Goal: Task Accomplishment & Management: Manage account settings

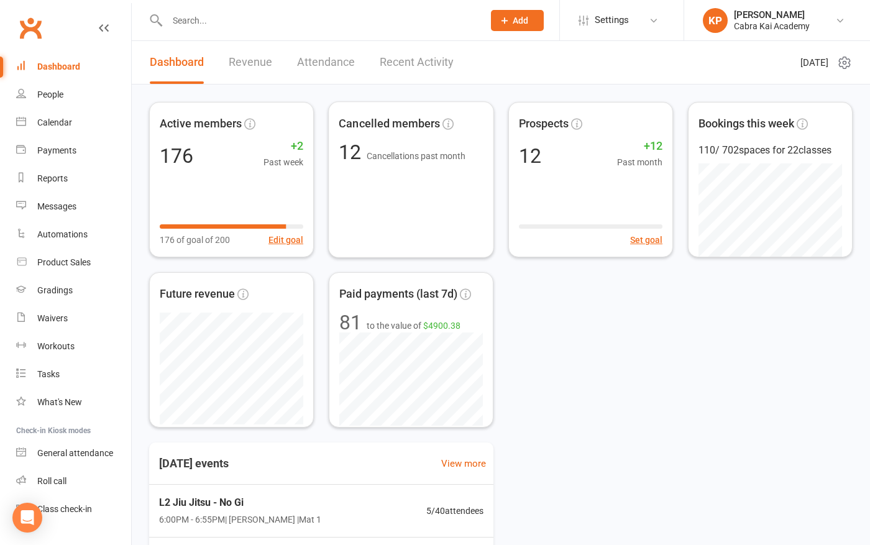
click at [573, 335] on div "Active members 176 +2 Past week 176 of goal of 200 Edit goal Cancelled members …" at bounding box center [501, 265] width 704 height 326
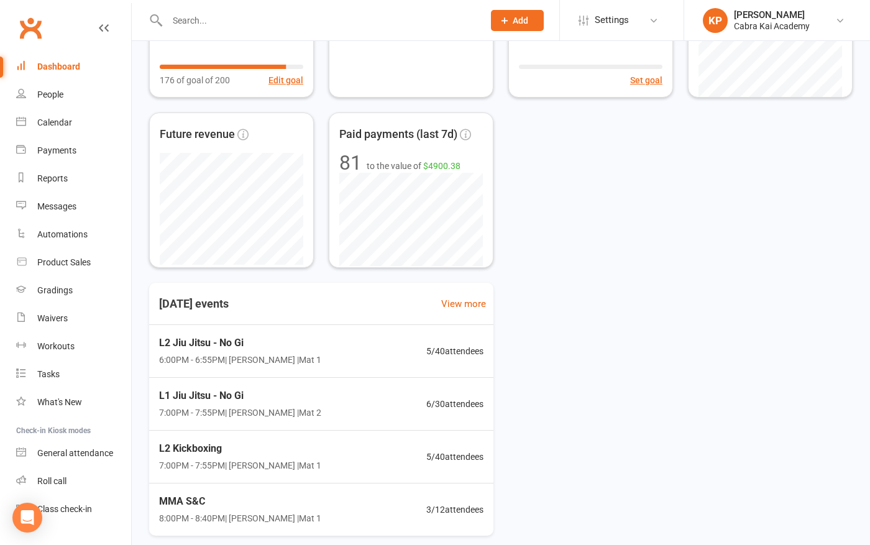
scroll to position [186, 0]
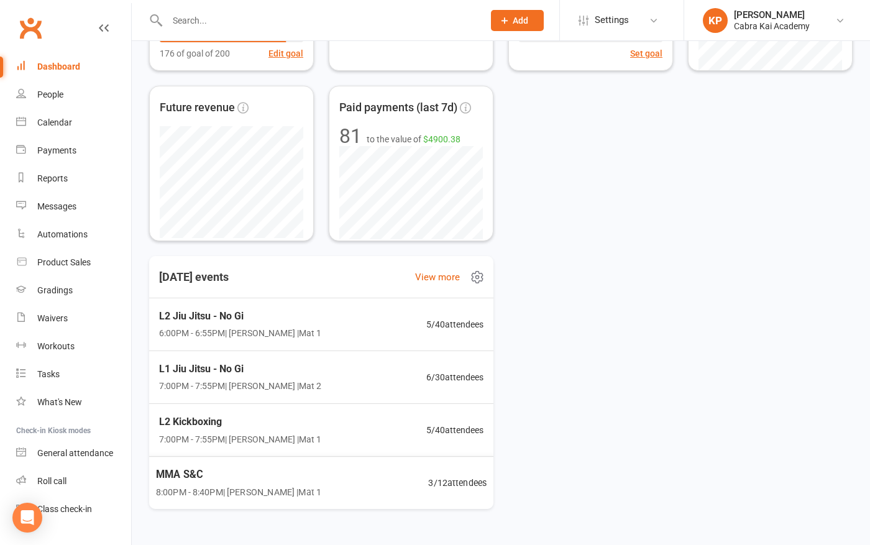
click at [275, 482] on div "MMA S&C 8:00PM - 8:40PM | [PERSON_NAME] | Mat 1" at bounding box center [238, 482] width 165 height 33
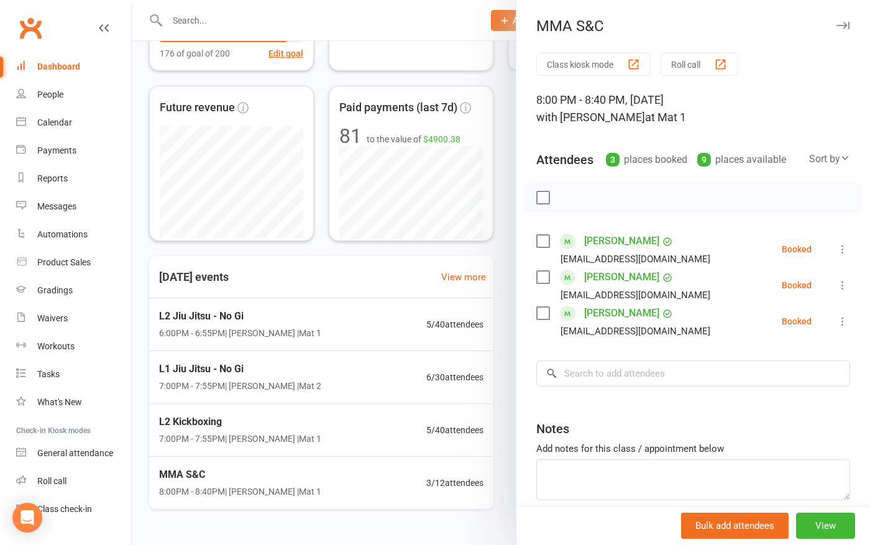
click at [502, 317] on div at bounding box center [501, 272] width 738 height 545
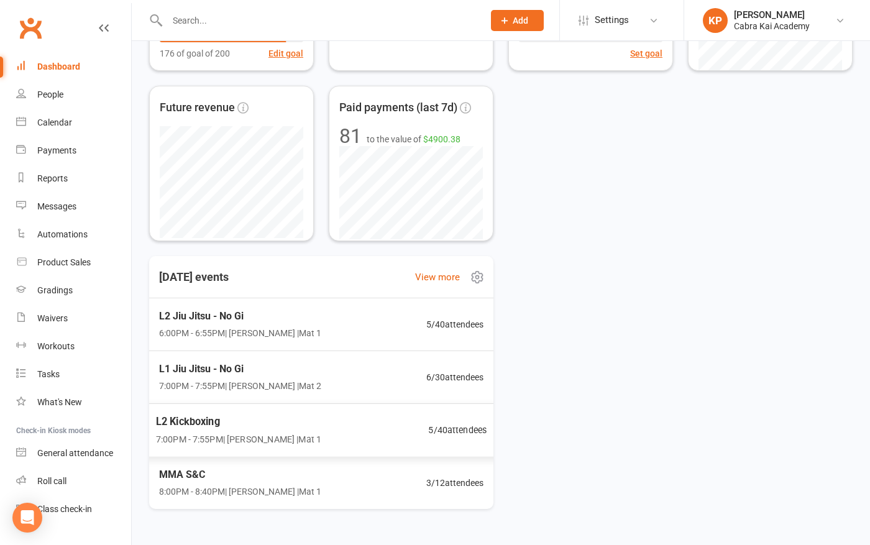
click at [344, 426] on div "L2 Kickboxing 7:00PM - 7:55PM | [PERSON_NAME] | Mat 1 5 / 40 attendees" at bounding box center [320, 430] width 361 height 54
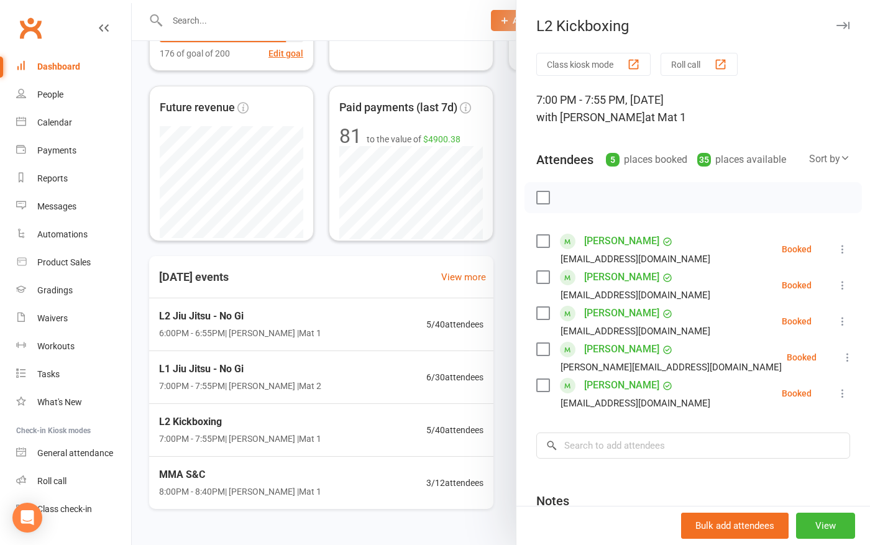
click at [504, 328] on div at bounding box center [501, 272] width 738 height 545
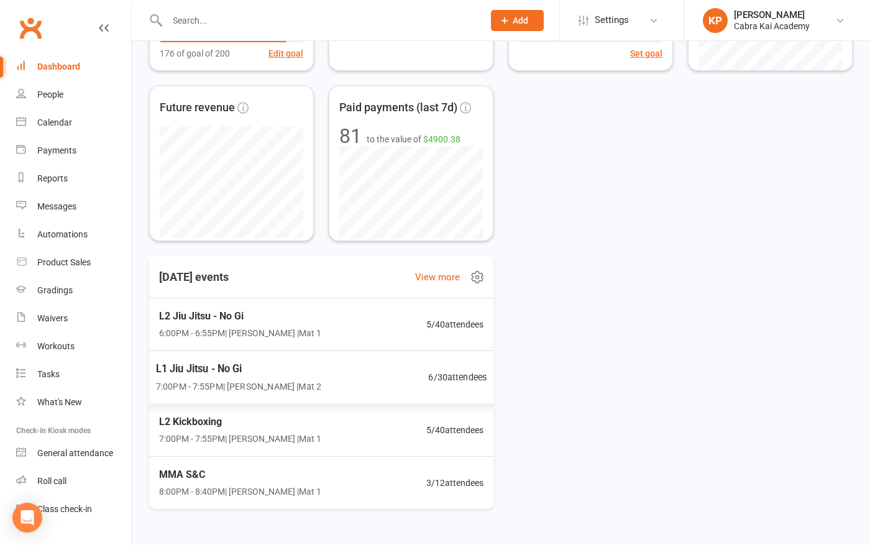
click at [346, 367] on div "L1 Jiu Jitsu - No Gi 7:00PM - 7:55PM | [PERSON_NAME] | Mat 2 6 / 30 attendees" at bounding box center [320, 378] width 361 height 54
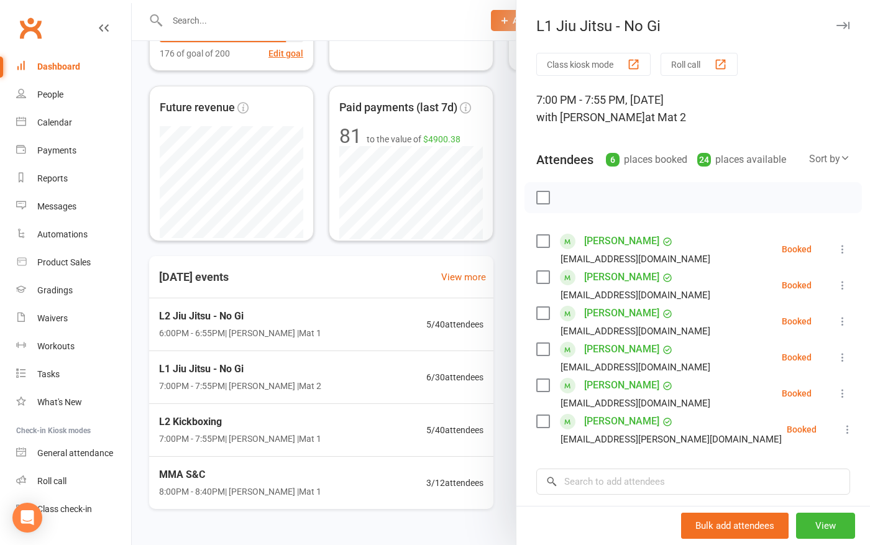
click at [502, 341] on div at bounding box center [501, 272] width 738 height 545
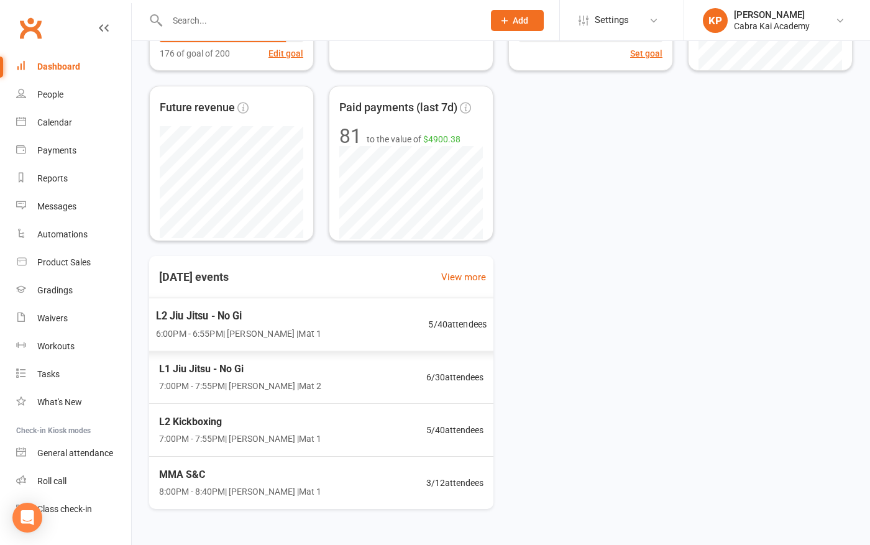
click at [323, 324] on div "L2 Jiu Jitsu - No Gi 6:00PM - 6:55PM | [PERSON_NAME] | Mat 1 5 / 40 attendees" at bounding box center [320, 325] width 361 height 54
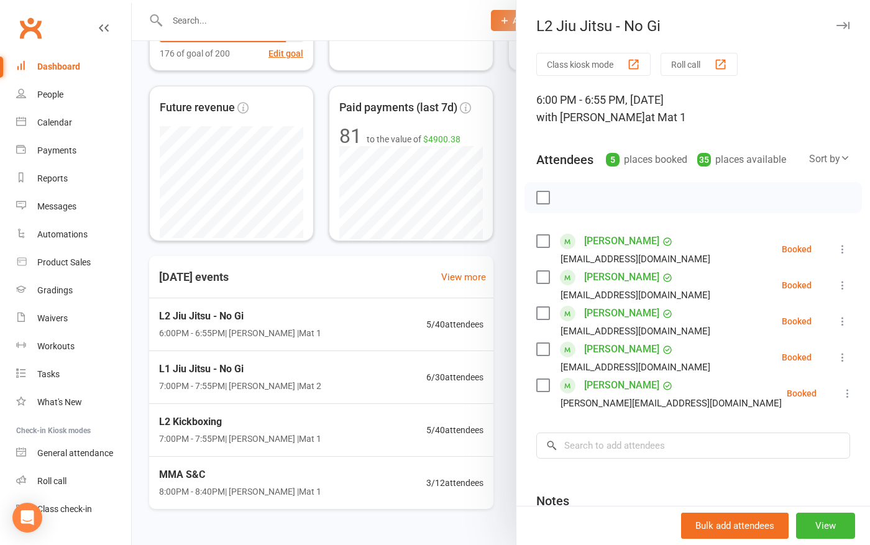
click at [506, 323] on div at bounding box center [501, 272] width 738 height 545
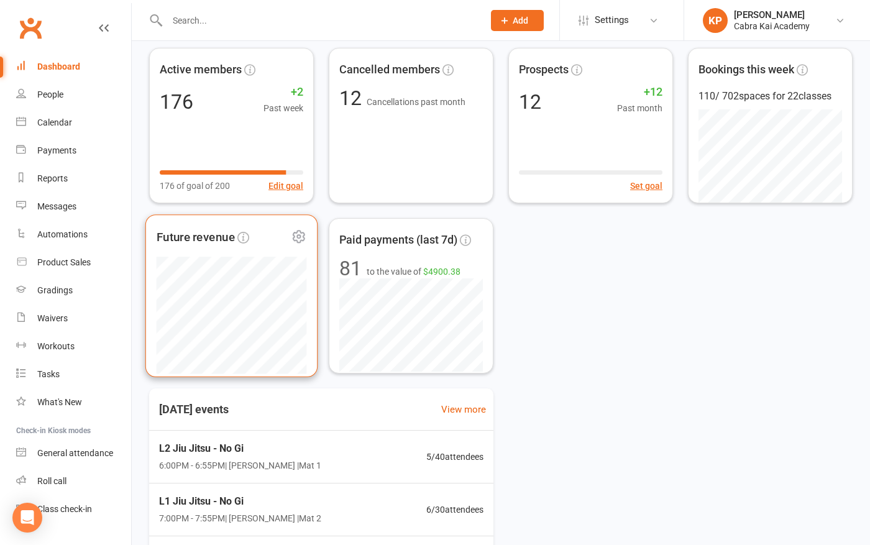
scroll to position [0, 0]
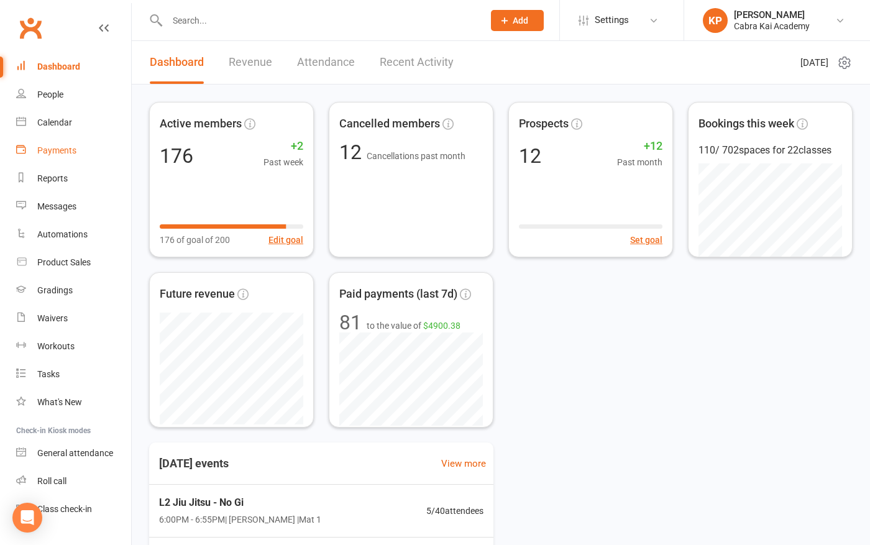
click at [67, 150] on div "Payments" at bounding box center [56, 150] width 39 height 10
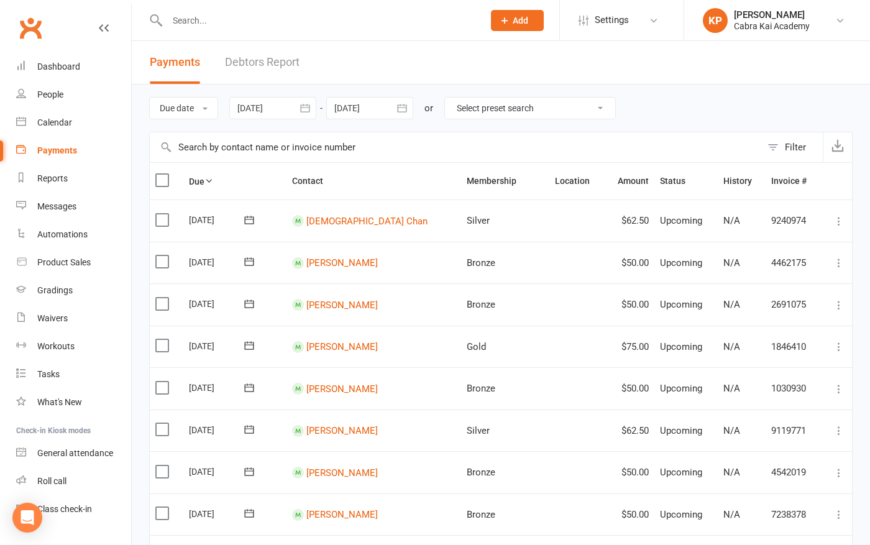
click at [308, 109] on icon "button" at bounding box center [305, 108] width 12 height 12
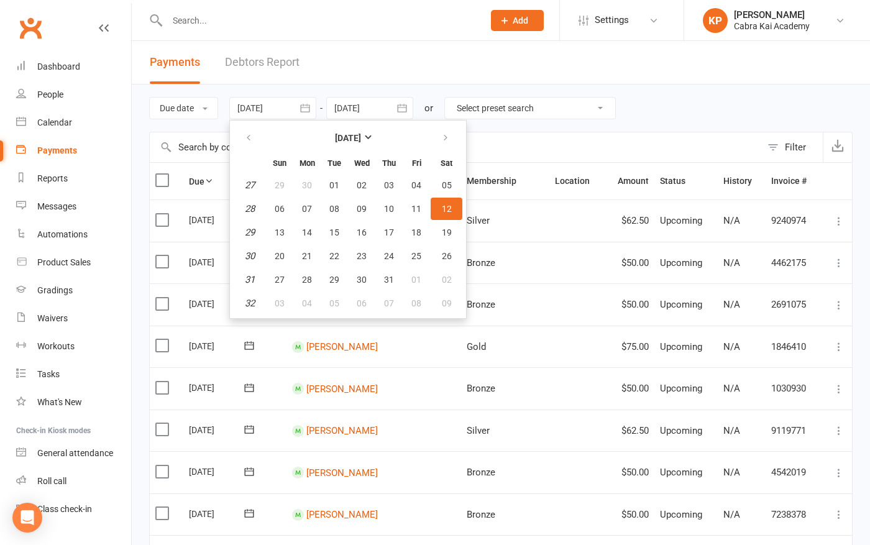
click at [451, 117] on select "Select preset search All failures All skipped payments All pending payments Suc…" at bounding box center [530, 108] width 170 height 21
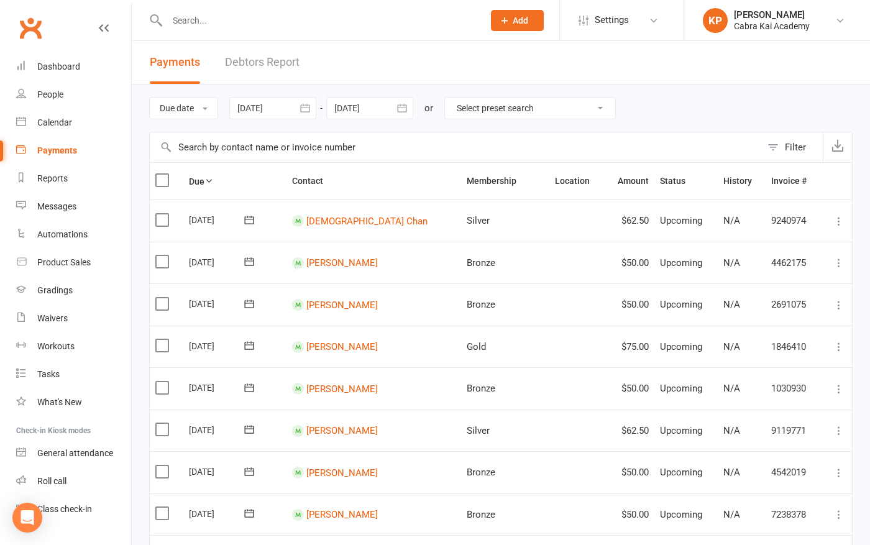
drag, startPoint x: 355, startPoint y: 122, endPoint x: 347, endPoint y: 122, distance: 8.1
click at [354, 122] on div "Due date Due date Date paid Date failed Date settled [DATE] [DATE] Sun Mon Tue …" at bounding box center [501, 108] width 704 height 47
click at [306, 109] on icon "button" at bounding box center [305, 108] width 12 height 12
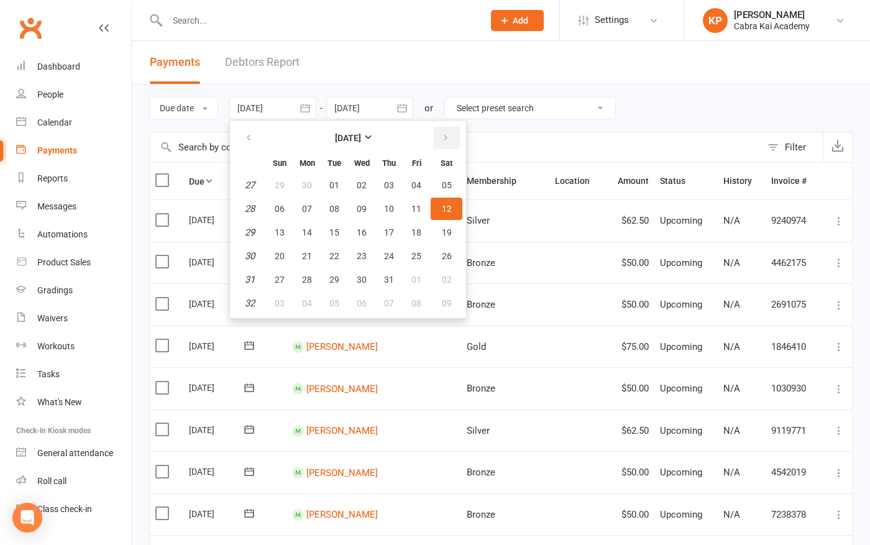
click at [444, 139] on icon "button" at bounding box center [445, 138] width 9 height 10
click at [388, 206] on span "07" at bounding box center [389, 209] width 10 height 10
type input "[DATE]"
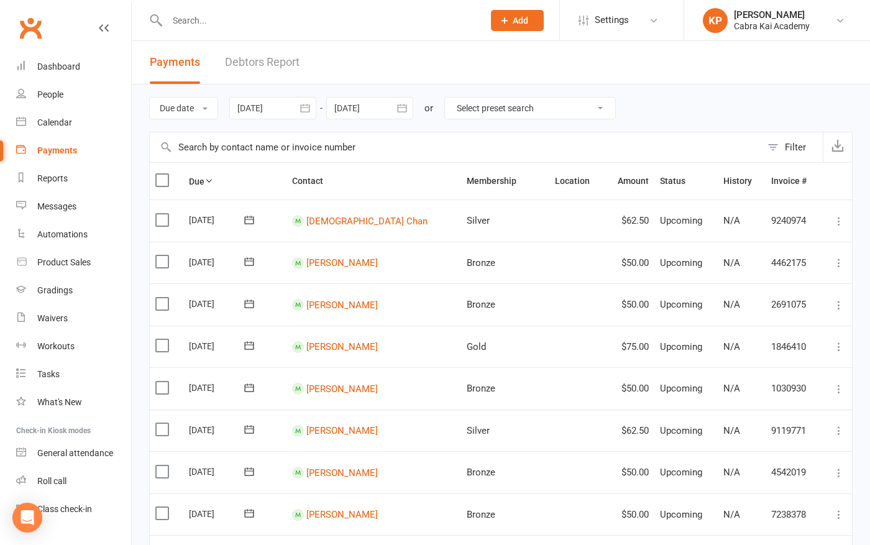
click at [401, 107] on icon "button" at bounding box center [401, 108] width 9 height 8
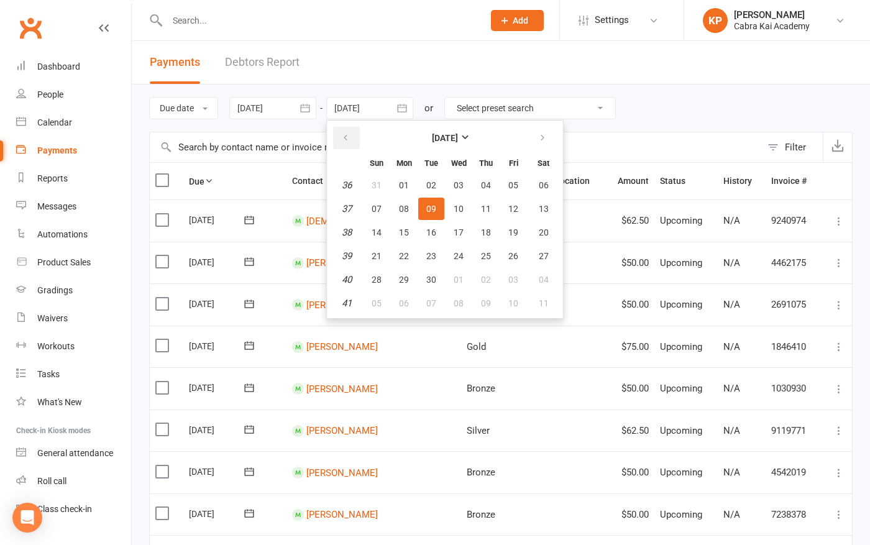
click at [351, 138] on button "button" at bounding box center [346, 138] width 27 height 22
click at [491, 229] on button "14" at bounding box center [486, 232] width 26 height 22
type input "[DATE]"
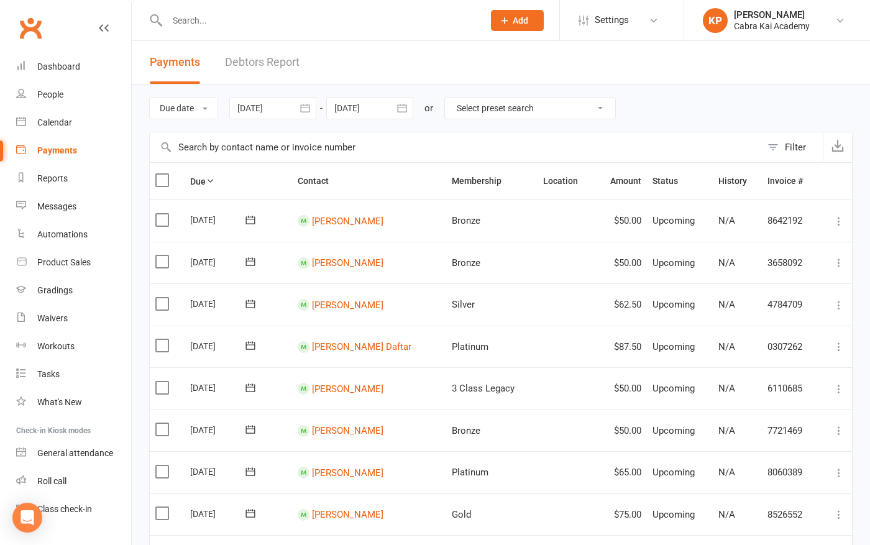
click at [231, 22] on input "text" at bounding box center [318, 20] width 311 height 17
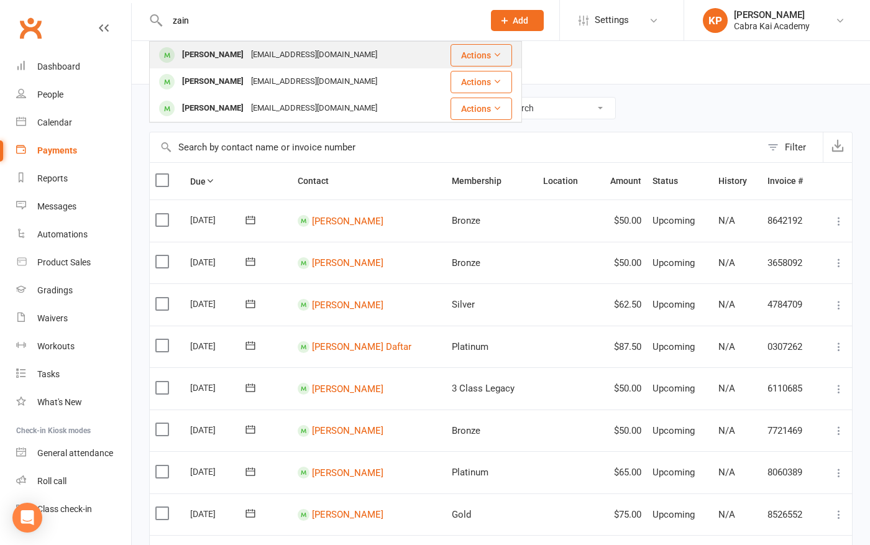
type input "zain"
click at [250, 63] on div "[EMAIL_ADDRESS][DOMAIN_NAME]" at bounding box center [314, 55] width 134 height 18
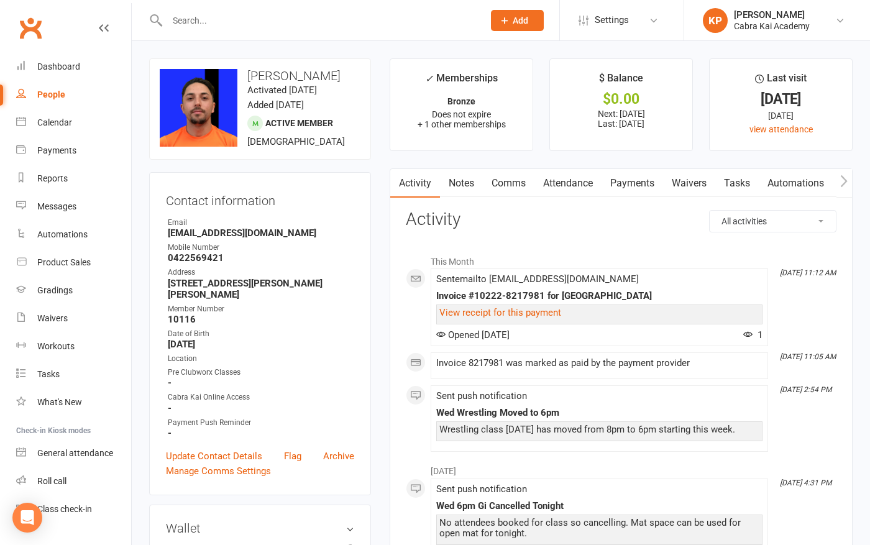
click at [640, 181] on link "Payments" at bounding box center [633, 183] width 62 height 29
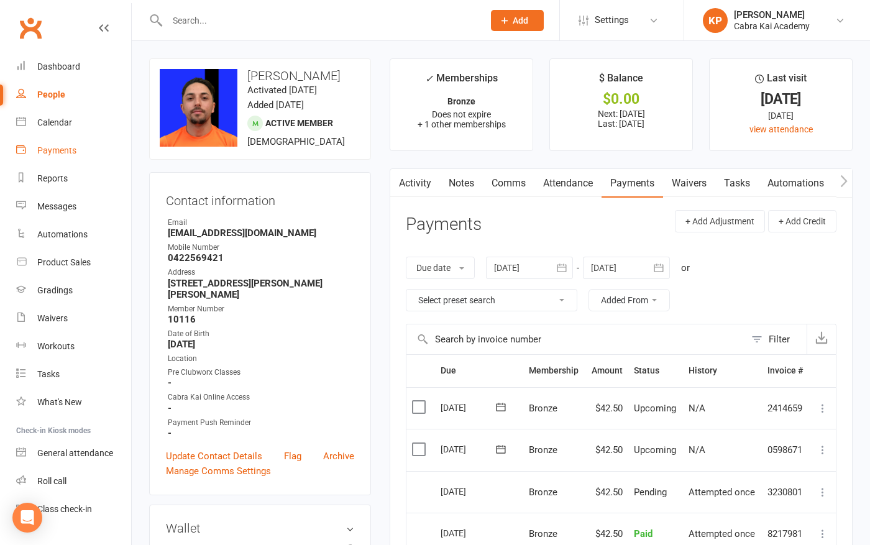
click at [47, 152] on div "Payments" at bounding box center [56, 150] width 39 height 10
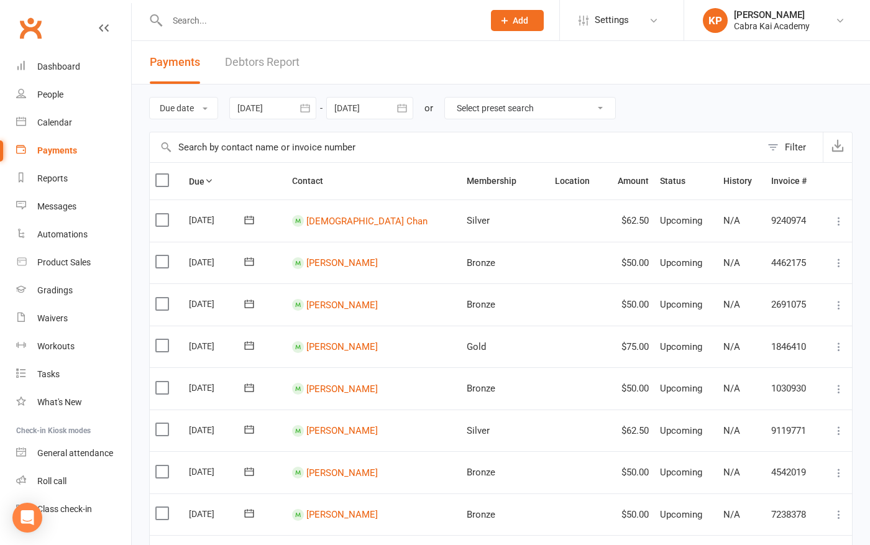
click at [311, 107] on icon "button" at bounding box center [305, 108] width 12 height 12
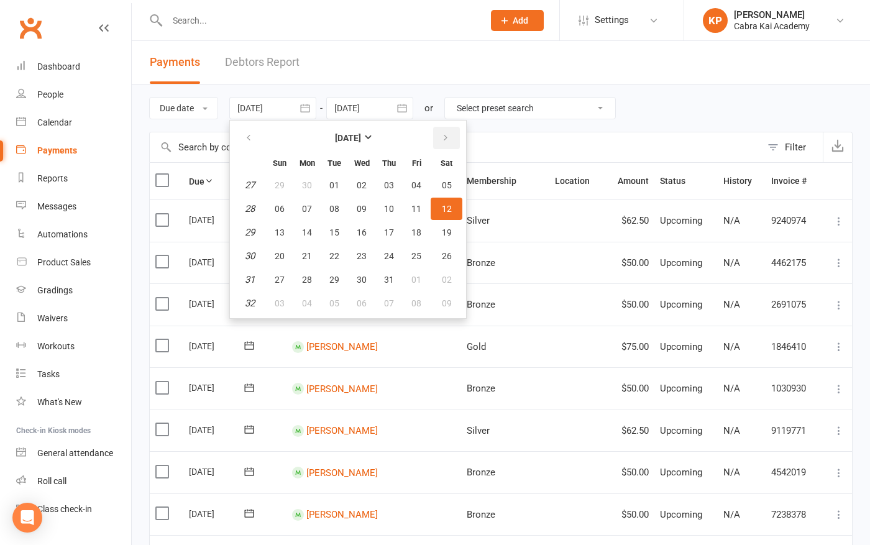
click at [441, 137] on icon "button" at bounding box center [445, 138] width 9 height 10
click at [361, 224] on button "13" at bounding box center [362, 232] width 26 height 22
type input "[DATE]"
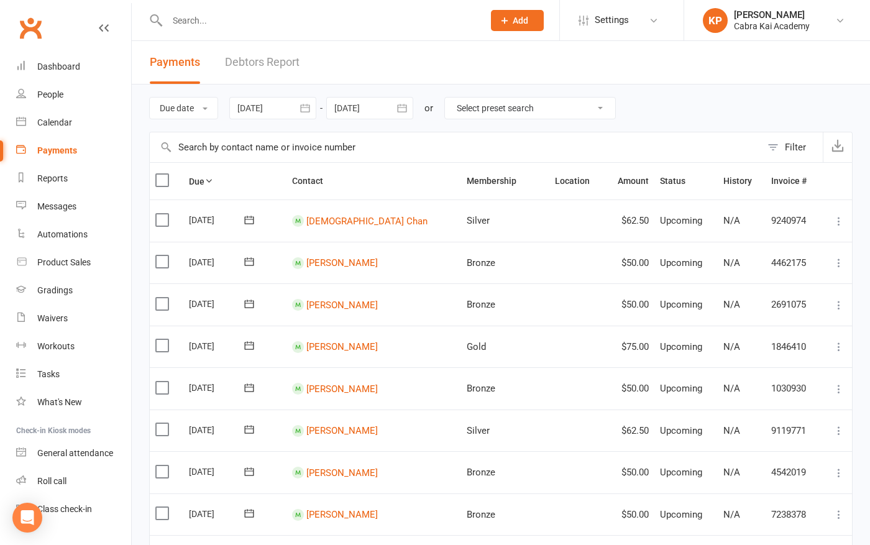
click at [404, 107] on icon "button" at bounding box center [402, 108] width 12 height 12
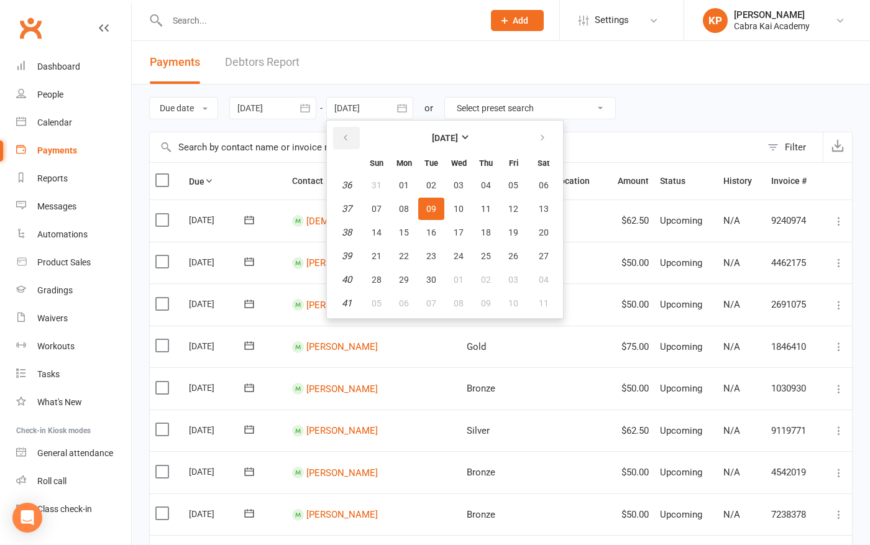
click at [341, 132] on button "button" at bounding box center [346, 138] width 27 height 22
click at [488, 227] on span "14" at bounding box center [486, 232] width 10 height 10
type input "[DATE]"
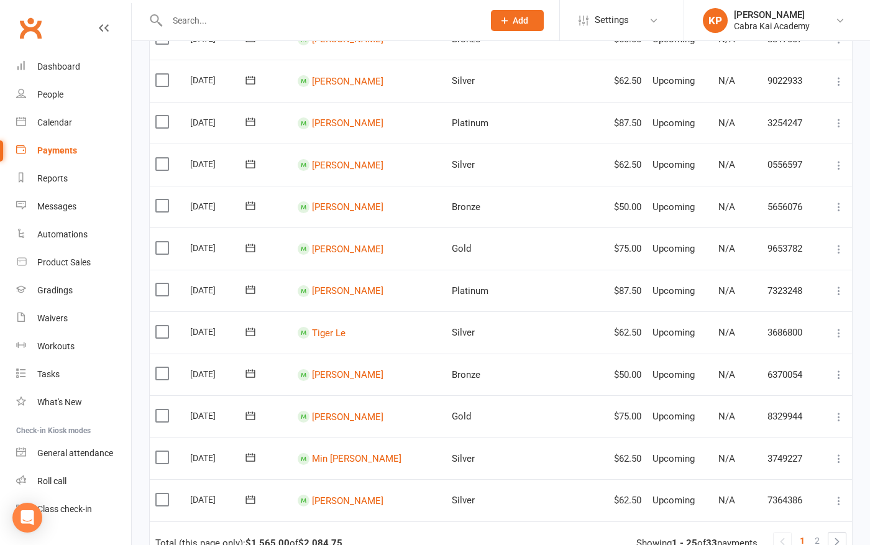
scroll to position [913, 0]
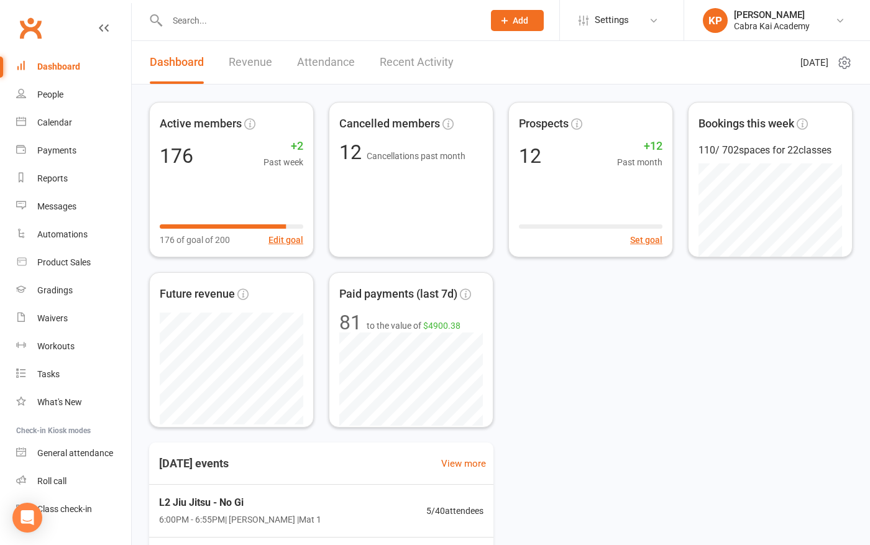
click at [269, 17] on input "text" at bounding box center [318, 20] width 311 height 17
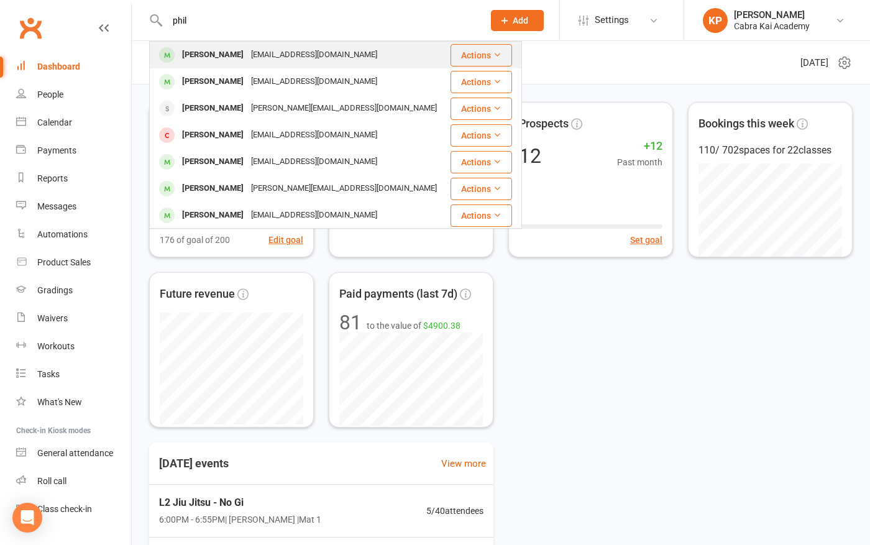
type input "phil"
click at [257, 57] on div "pgaujm0@gmail.com" at bounding box center [314, 55] width 134 height 18
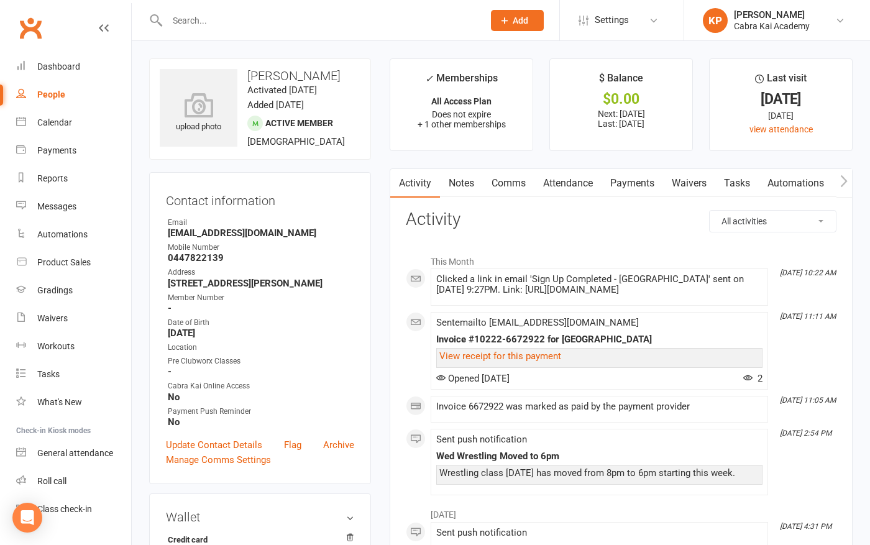
click at [644, 184] on link "Payments" at bounding box center [633, 183] width 62 height 29
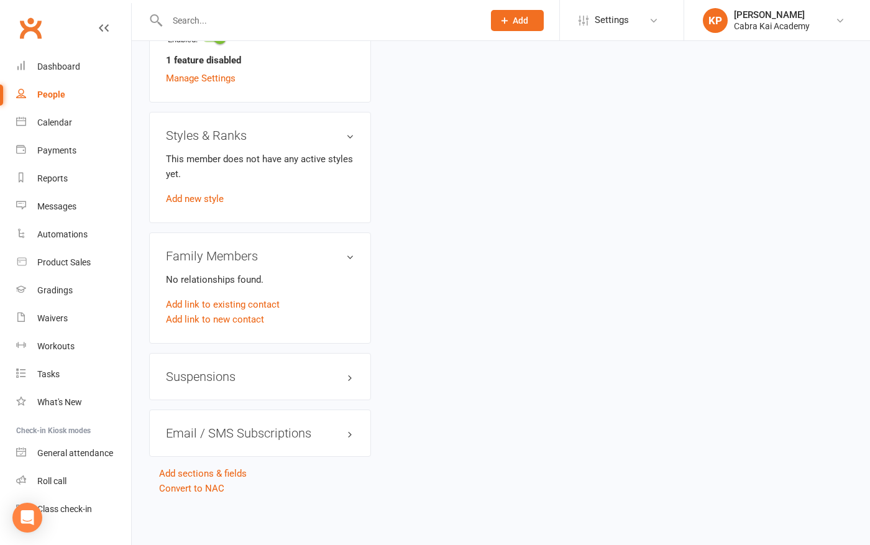
scroll to position [837, 0]
click at [346, 372] on h3 "Suspensions" at bounding box center [260, 377] width 188 height 14
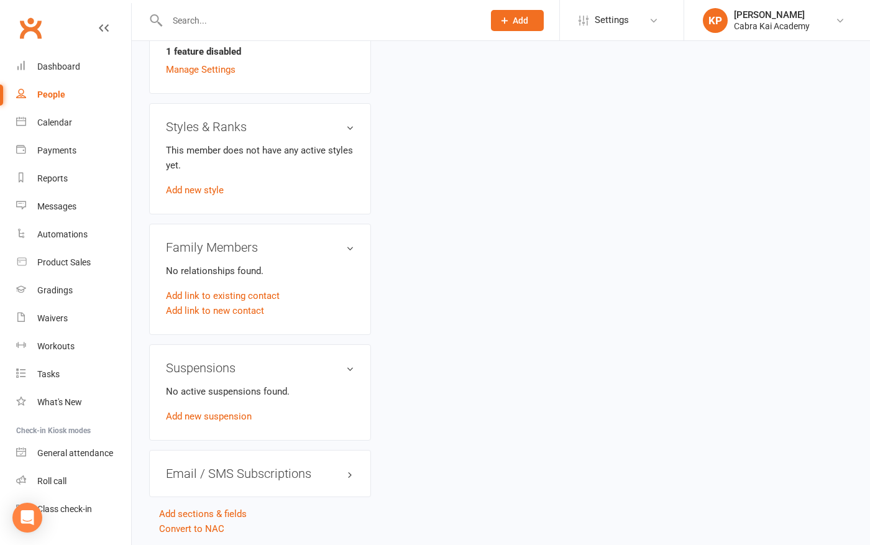
click at [230, 424] on div "No active suspensions found. Add new suspension" at bounding box center [260, 404] width 188 height 40
click at [231, 422] on link "Add new suspension" at bounding box center [209, 416] width 86 height 11
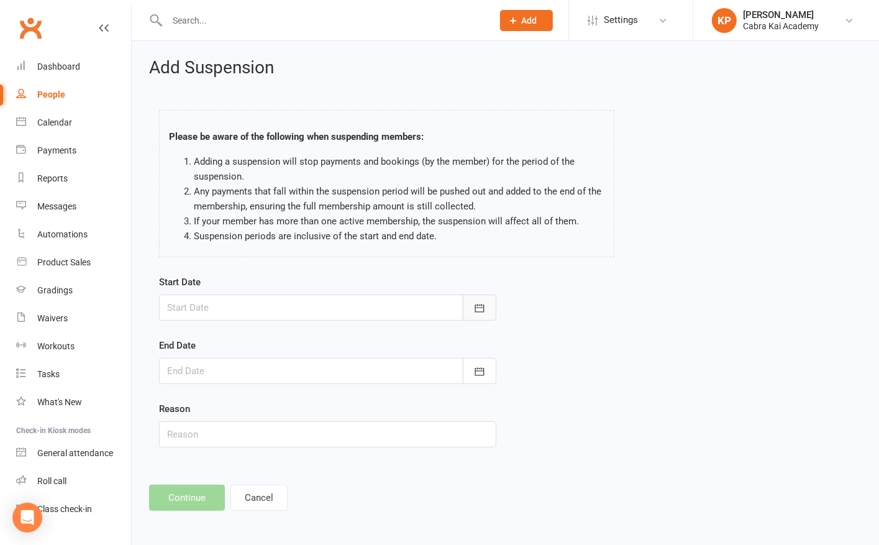
click at [484, 307] on icon "button" at bounding box center [479, 308] width 9 height 8
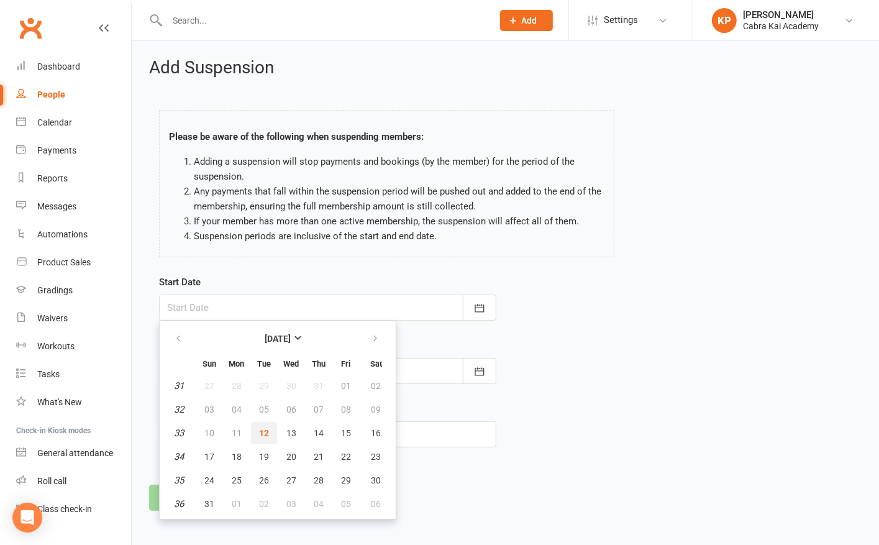
click at [256, 433] on button "12" at bounding box center [264, 433] width 26 height 22
type input "[DATE]"
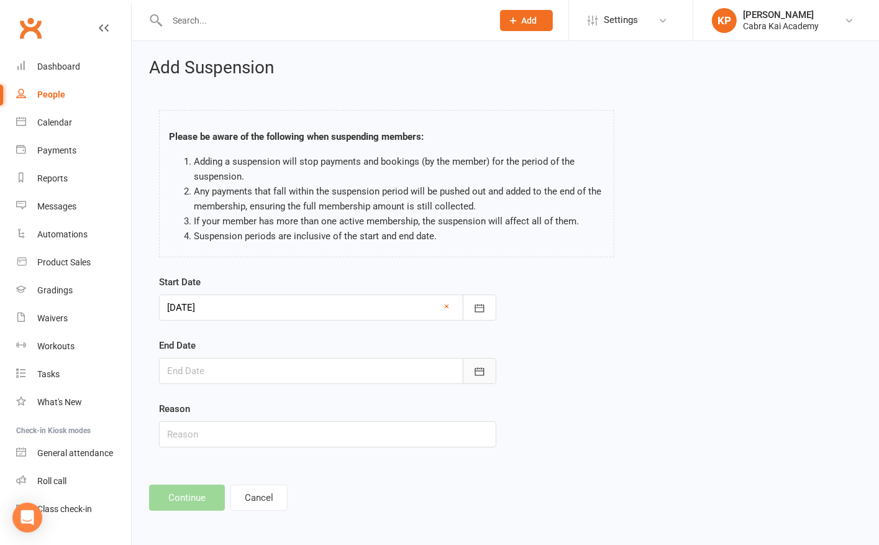
click at [479, 374] on icon "button" at bounding box center [480, 371] width 12 height 12
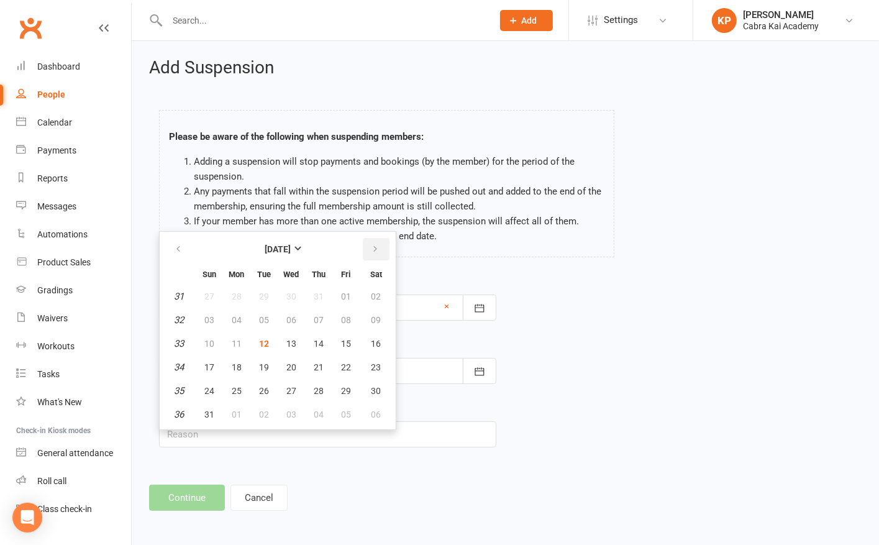
click at [371, 247] on icon "button" at bounding box center [375, 249] width 9 height 10
click at [235, 316] on span "08" at bounding box center [237, 320] width 10 height 10
type input "[DATE]"
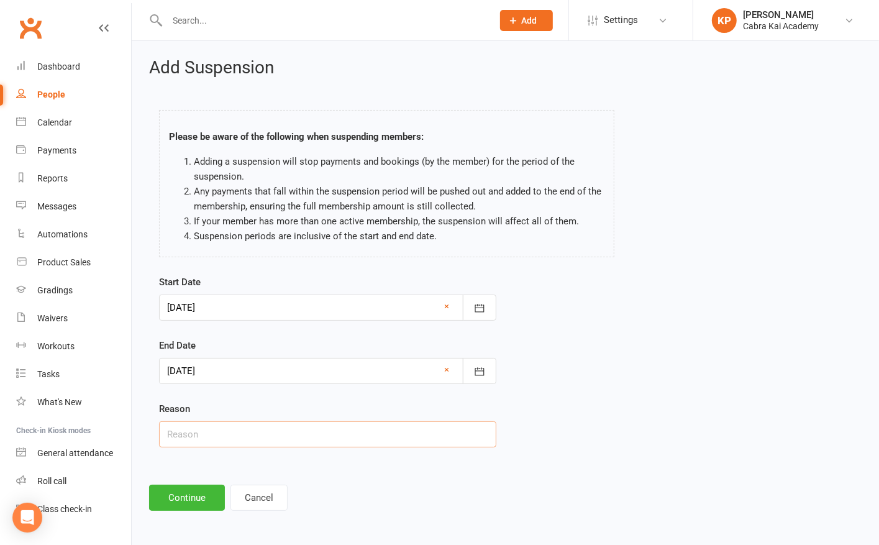
click at [204, 429] on input "text" at bounding box center [327, 434] width 337 height 26
paste input "Serious Medical issue. Please refer to email"
drag, startPoint x: 262, startPoint y: 430, endPoint x: 512, endPoint y: 428, distance: 250.5
click at [512, 428] on div "Start Date 12 Aug 2025 August 2025 Sun Mon Tue Wed Thu Fri Sat 31 27 28 29 30 3…" at bounding box center [506, 370] width 712 height 190
type input "Serious Medical issue."
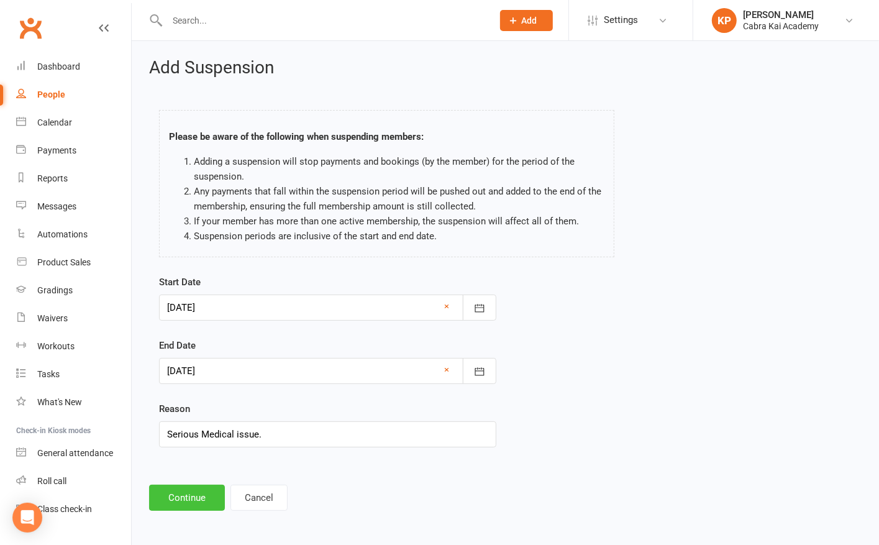
click at [189, 497] on button "Continue" at bounding box center [187, 498] width 76 height 26
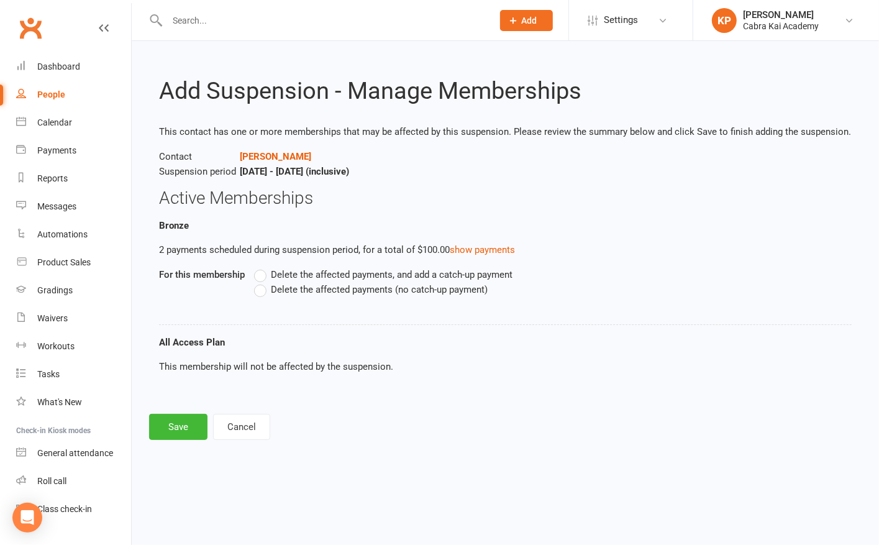
click at [290, 271] on span "Delete the affected payments, and add a catch-up payment" at bounding box center [392, 273] width 242 height 13
click at [262, 267] on input "Delete the affected payments, and add a catch-up payment" at bounding box center [258, 267] width 8 height 0
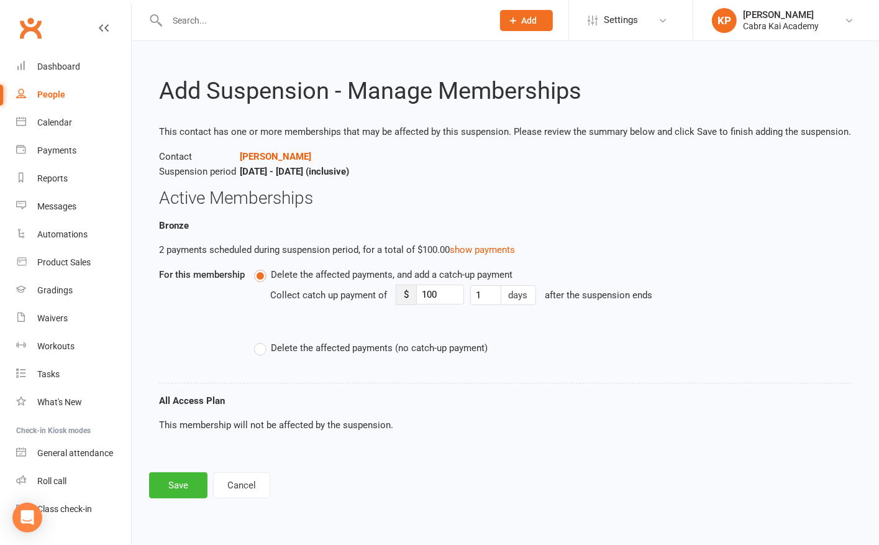
click at [293, 349] on span "Delete the affected payments (no catch-up payment)" at bounding box center [379, 347] width 217 height 13
click at [262, 341] on input "Delete the affected payments (no catch-up payment)" at bounding box center [258, 341] width 8 height 0
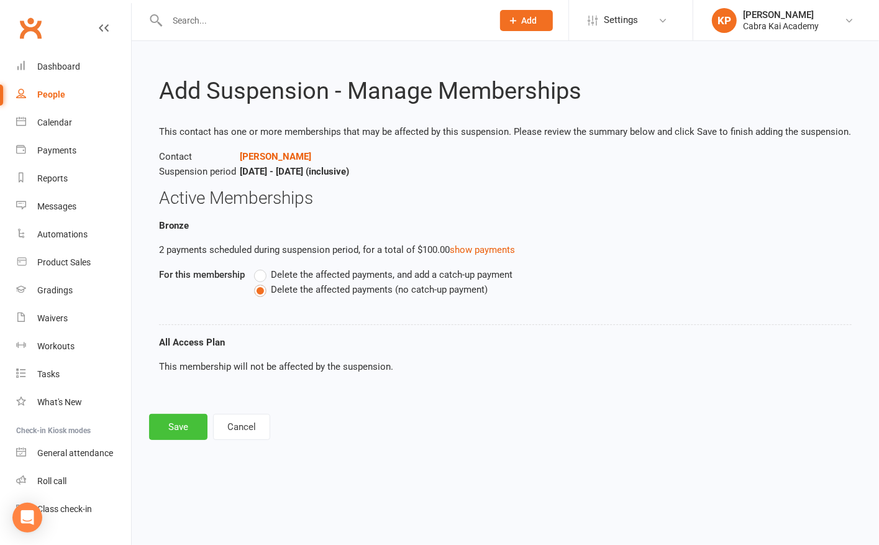
click at [178, 424] on button "Save" at bounding box center [178, 427] width 58 height 26
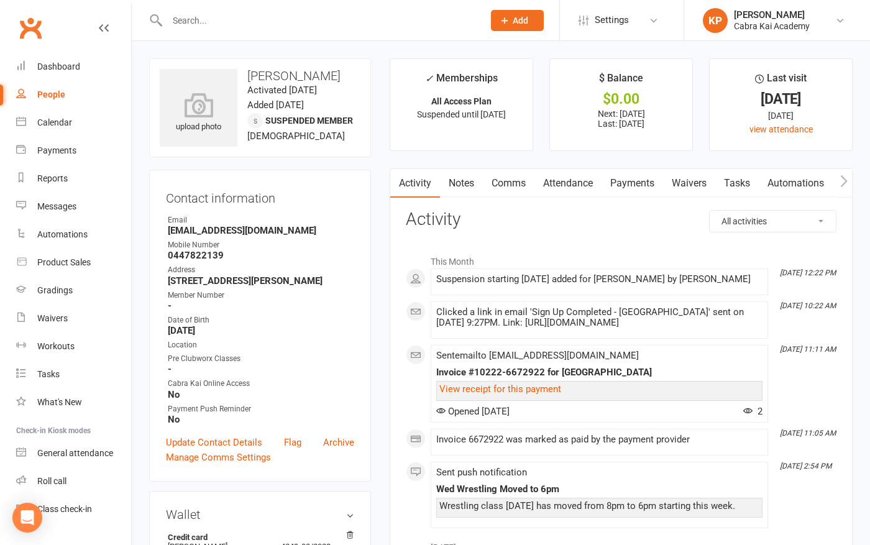
click at [518, 183] on link "Comms" at bounding box center [509, 183] width 52 height 29
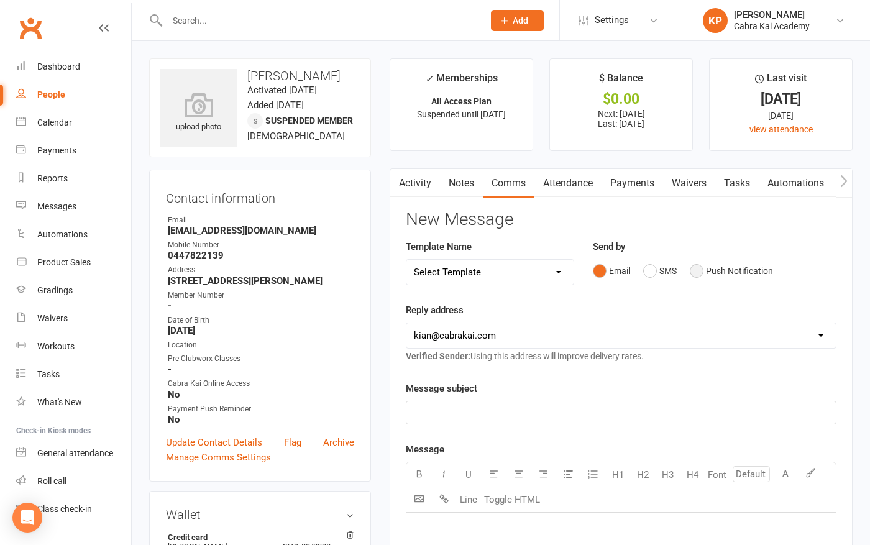
click at [699, 267] on button "Push Notification" at bounding box center [731, 271] width 83 height 24
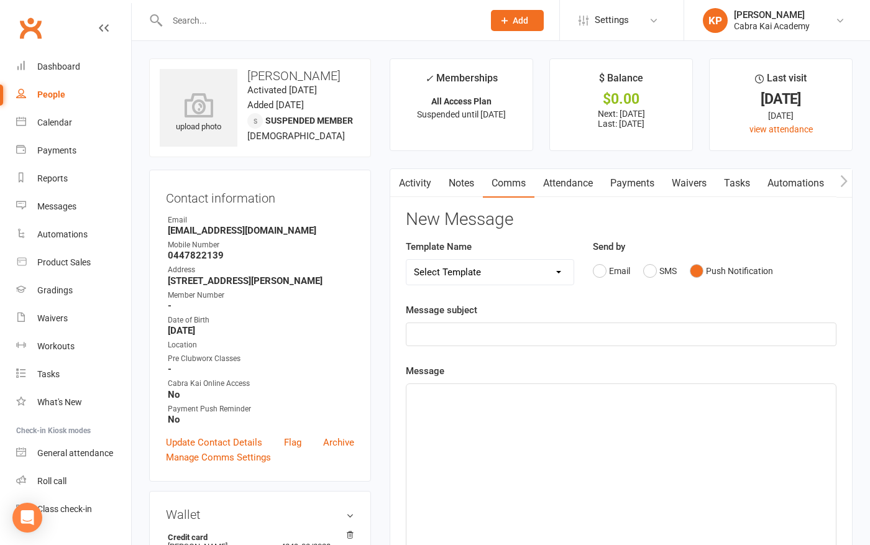
click at [557, 271] on select "Select Template [SMS] [Default template - review before using] Appointment remi…" at bounding box center [489, 272] width 167 height 25
select select "20"
click at [406, 260] on select "Select Template [SMS] [Default template - review before using] Appointment remi…" at bounding box center [489, 272] width 167 height 25
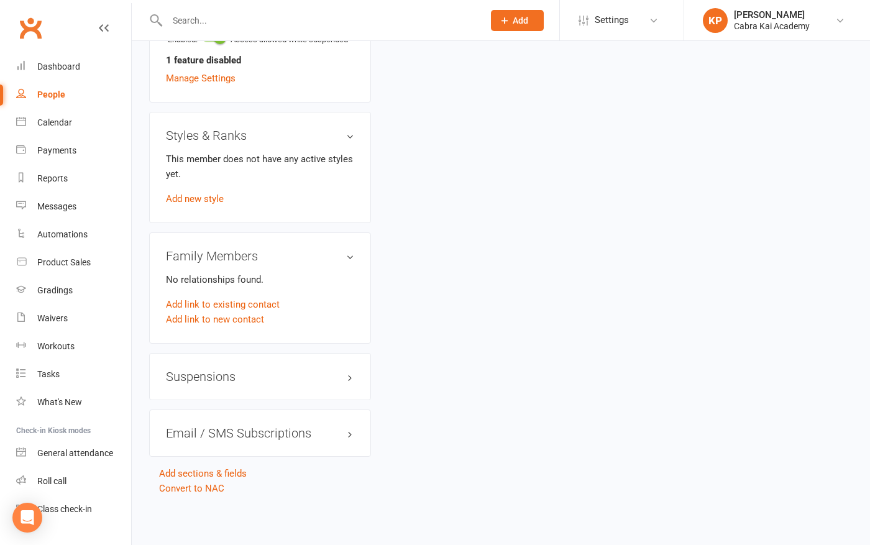
scroll to position [847, 0]
click at [347, 375] on h3 "Suspensions" at bounding box center [260, 377] width 188 height 14
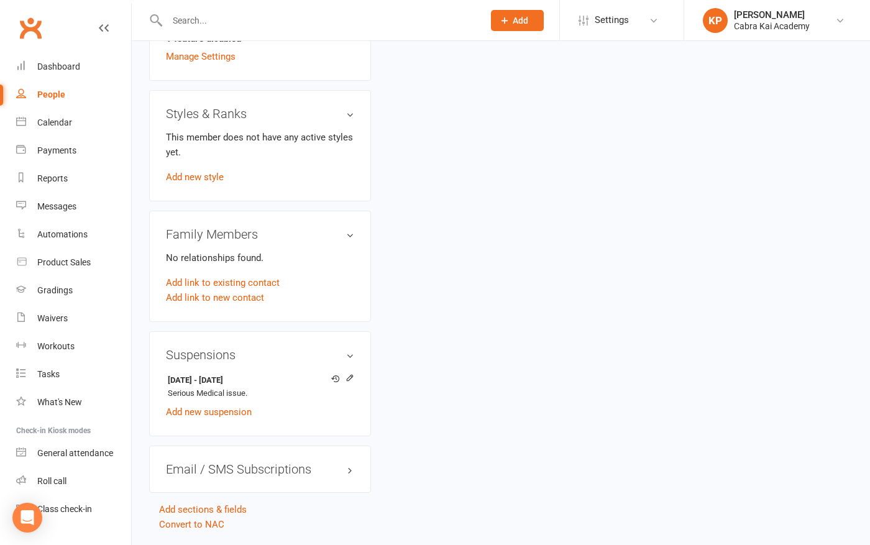
drag, startPoint x: 270, startPoint y: 402, endPoint x: 162, endPoint y: 397, distance: 108.3
click at [162, 397] on div "Suspensions 12 Aug 2025 - 8 Sep 2025 Serious Medical issue. Add new suspension" at bounding box center [260, 383] width 222 height 105
copy strong "12 Aug 2025 - 8 Sep 2025"
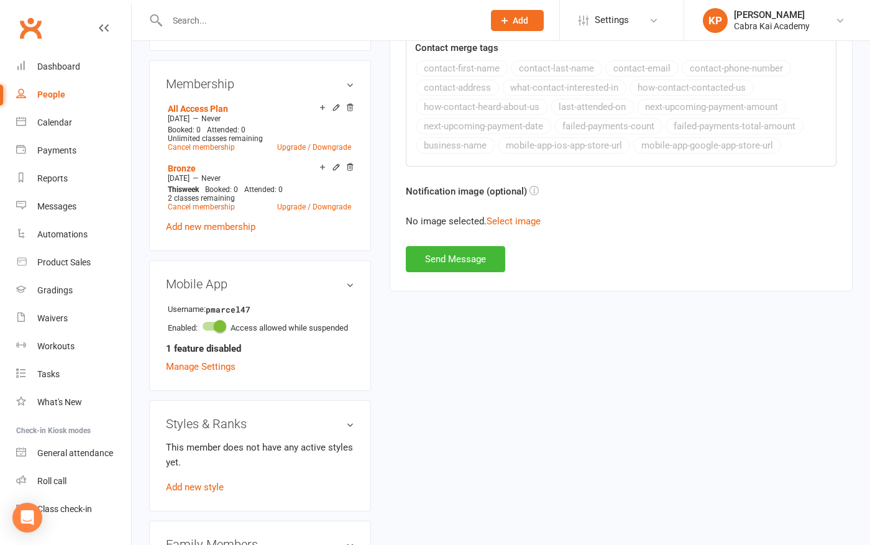
scroll to position [226, 0]
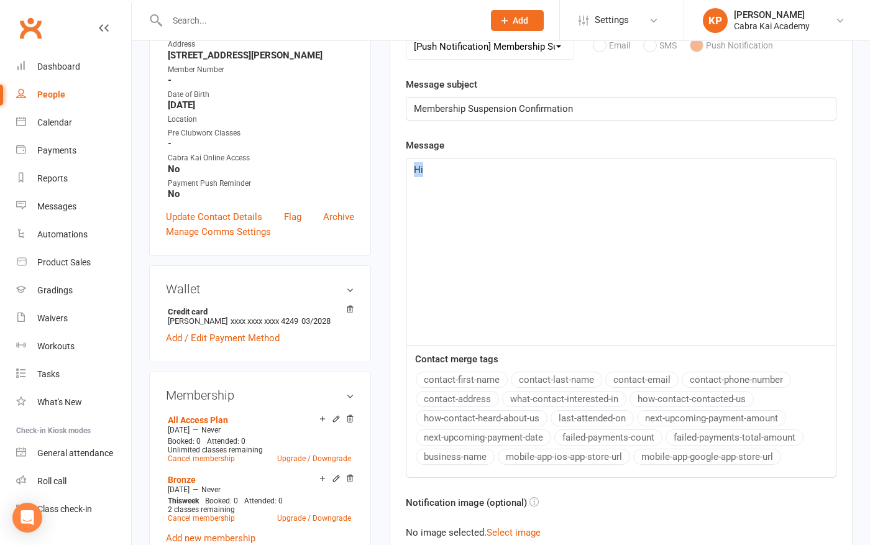
drag, startPoint x: 443, startPoint y: 178, endPoint x: 341, endPoint y: 155, distance: 105.1
click at [341, 155] on div "upload photo Philip Marcel Activated 13 July, 2025 Added 13 July, 2025 Suspende…" at bounding box center [501, 493] width 722 height 1321
paste div
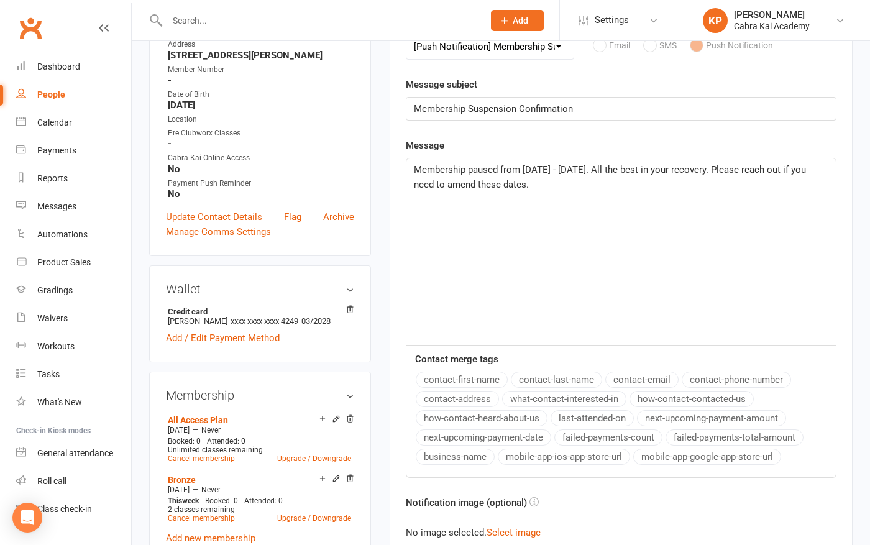
click at [605, 268] on div "Membership paused from 12 Aug 2025 - 9 Sep 2025. All the best in your recovery.…" at bounding box center [620, 251] width 429 height 186
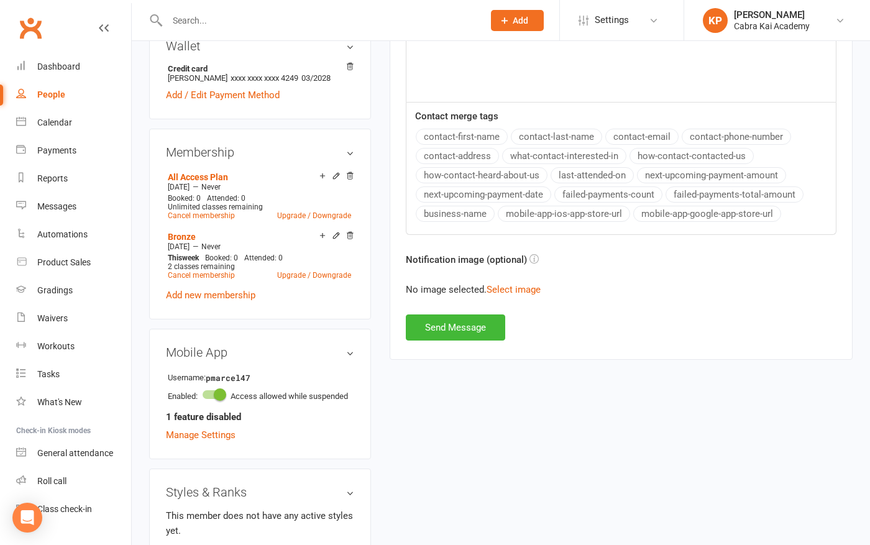
scroll to position [537, 0]
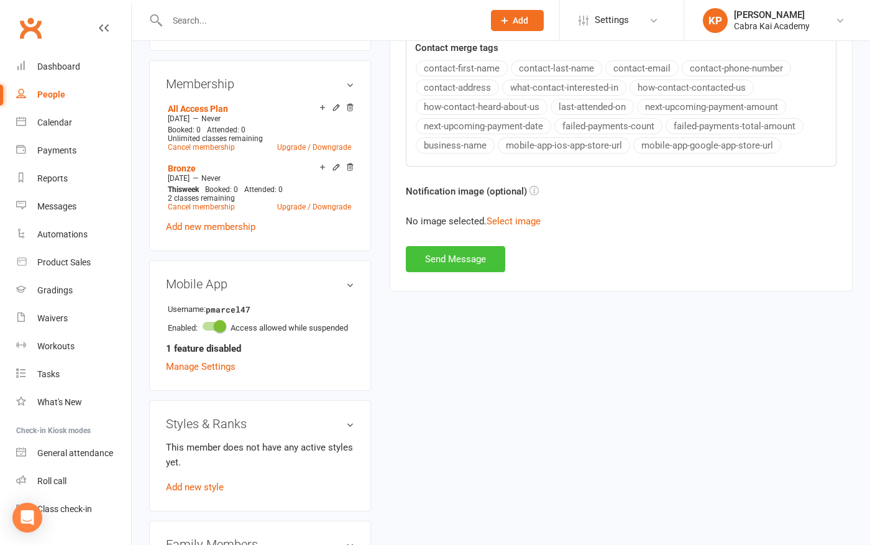
click at [453, 254] on button "Send Message" at bounding box center [455, 259] width 99 height 26
select select
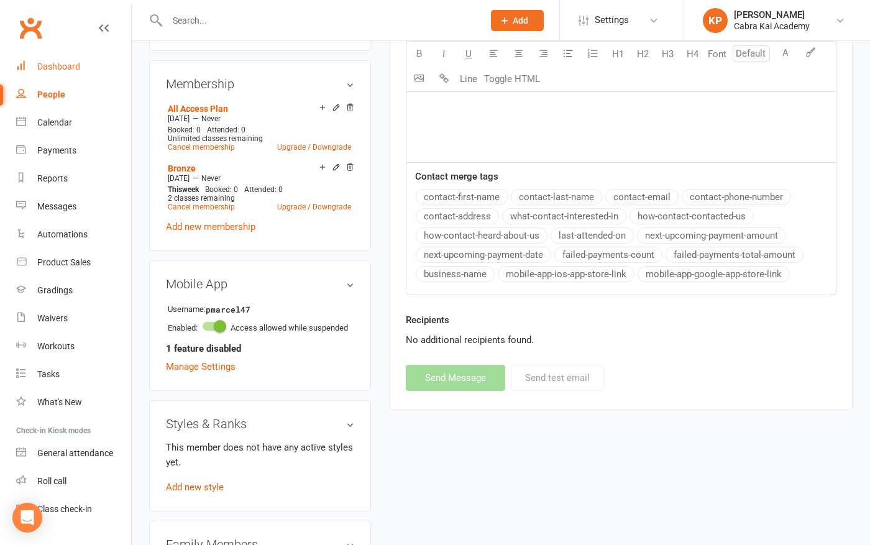
click at [60, 57] on link "Dashboard" at bounding box center [73, 67] width 115 height 28
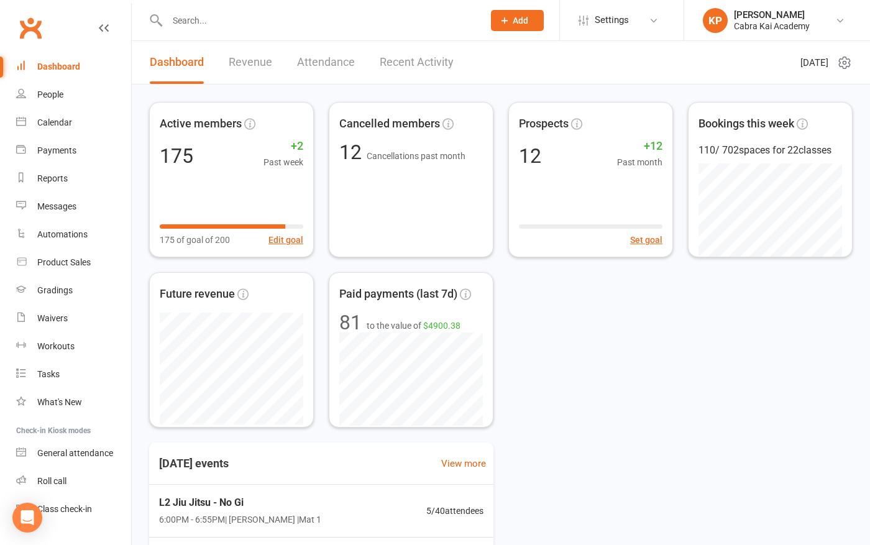
scroll to position [214, 0]
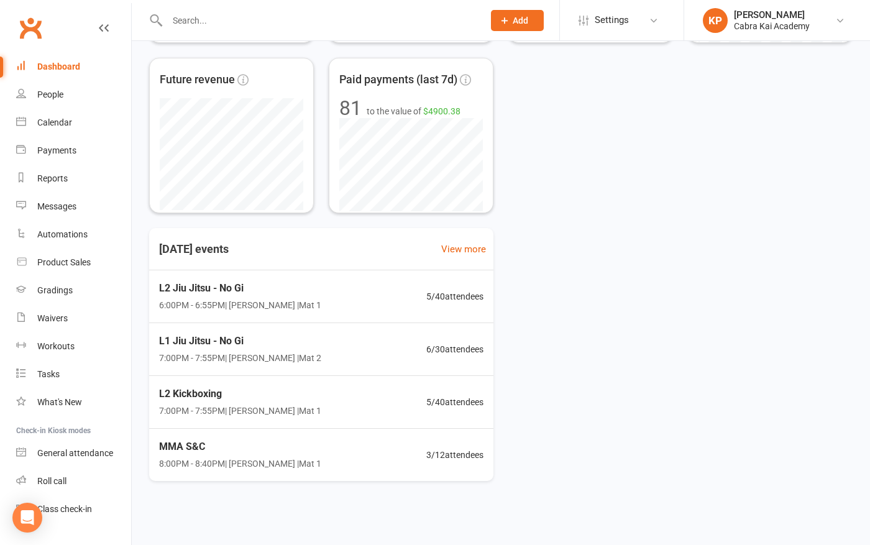
click at [628, 226] on div "Active members 175 +2 Past week 175 of goal of 200 Edit goal Cancelled members …" at bounding box center [501, 190] width 738 height 641
click at [63, 69] on div "Dashboard" at bounding box center [58, 67] width 43 height 10
click at [303, 450] on div "MMA S&C 8:00PM - 8:40PM | [PERSON_NAME] | Mat 1 3 / 12 attendees" at bounding box center [320, 454] width 361 height 53
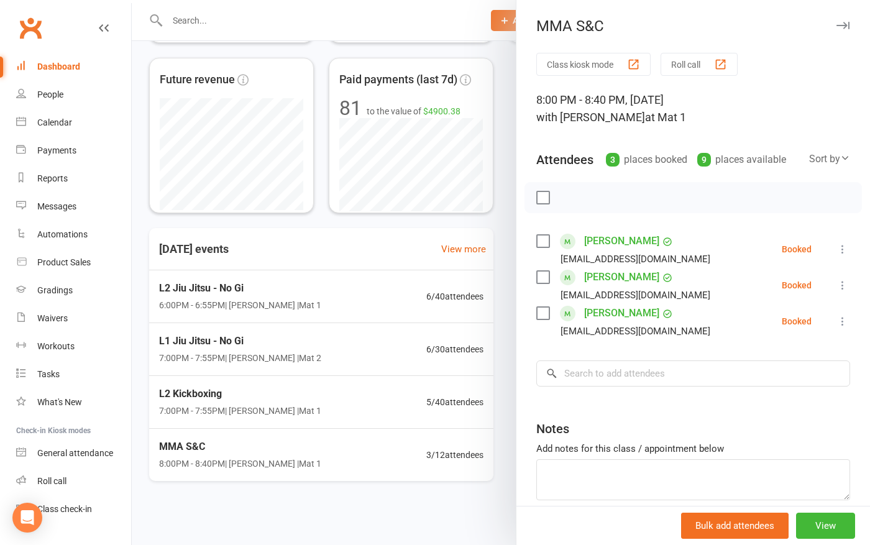
click at [318, 288] on div at bounding box center [501, 272] width 738 height 545
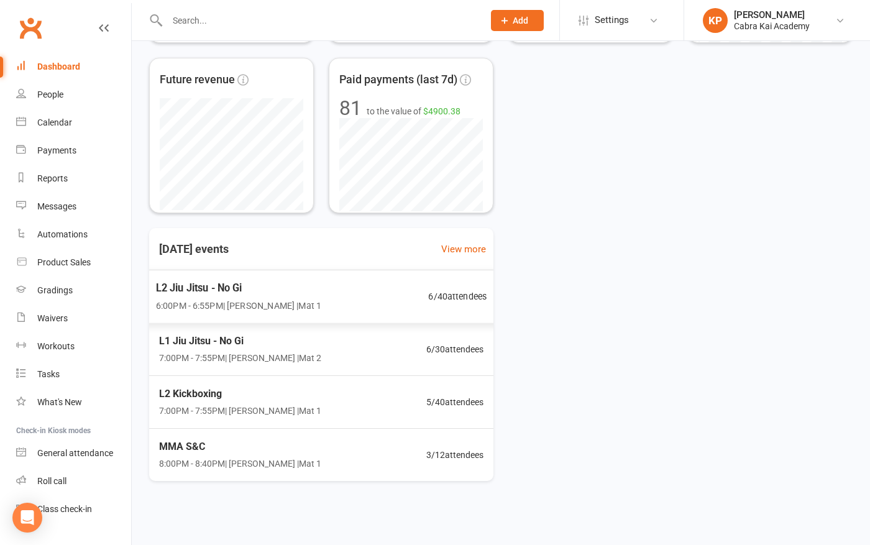
click at [252, 299] on span "6:00PM - 6:55PM | Kian Pham | Mat 1" at bounding box center [238, 305] width 165 height 14
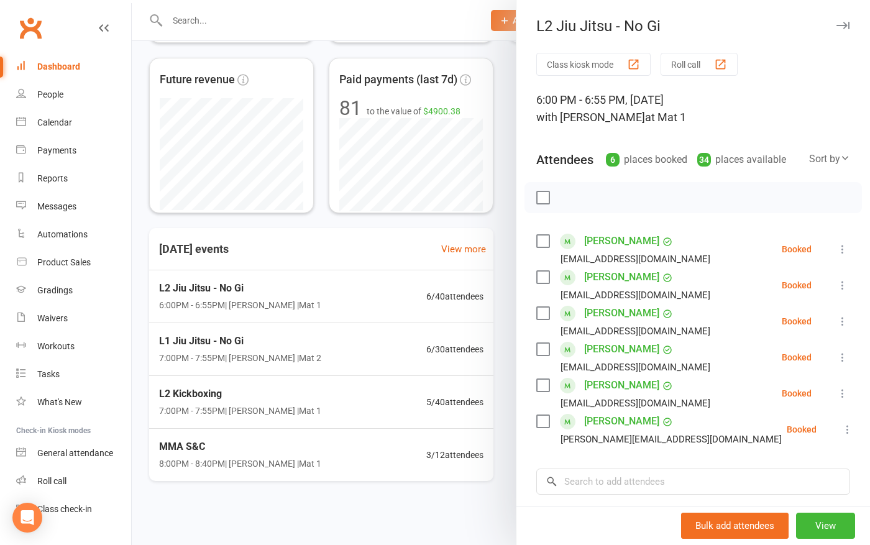
click at [507, 236] on div at bounding box center [501, 272] width 738 height 545
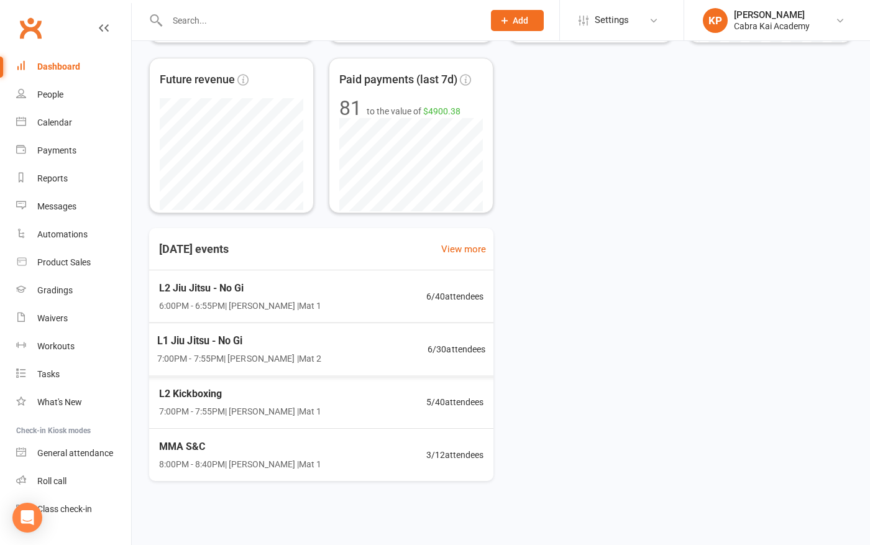
click at [642, 145] on div "Active members 175 +2 Past week 175 of goal of 200 Edit goal Cancelled members …" at bounding box center [501, 51] width 704 height 326
click at [589, 191] on div "Active members 175 +2 Past week 175 of goal of 200 Edit goal Cancelled members …" at bounding box center [501, 51] width 704 height 326
click at [676, 221] on div "Active members 175 +2 Past week 175 of goal of 200 Edit goal Cancelled members …" at bounding box center [501, 190] width 738 height 641
click at [42, 62] on div "Dashboard" at bounding box center [58, 67] width 43 height 10
click at [60, 261] on div "Product Sales" at bounding box center [63, 262] width 53 height 10
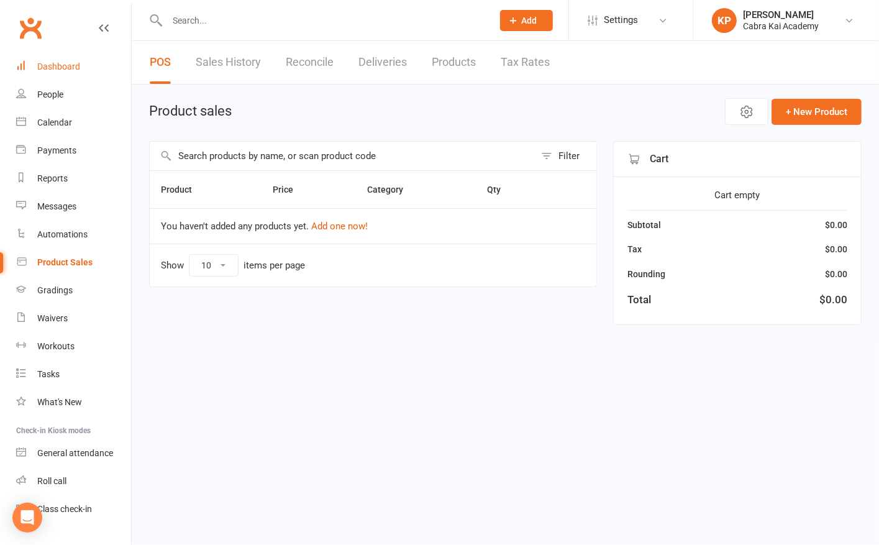
click at [58, 65] on div "Dashboard" at bounding box center [58, 67] width 43 height 10
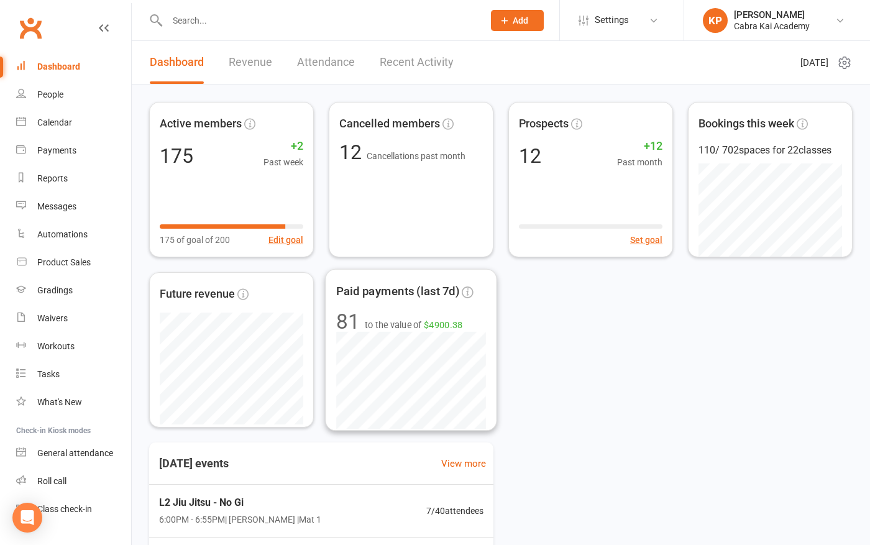
click at [598, 354] on div "Active members 175 +2 Past week 175 of goal of 200 Edit goal Cancelled members …" at bounding box center [501, 265] width 704 height 326
click at [40, 55] on link "Dashboard" at bounding box center [73, 67] width 115 height 28
